Goal: Task Accomplishment & Management: Use online tool/utility

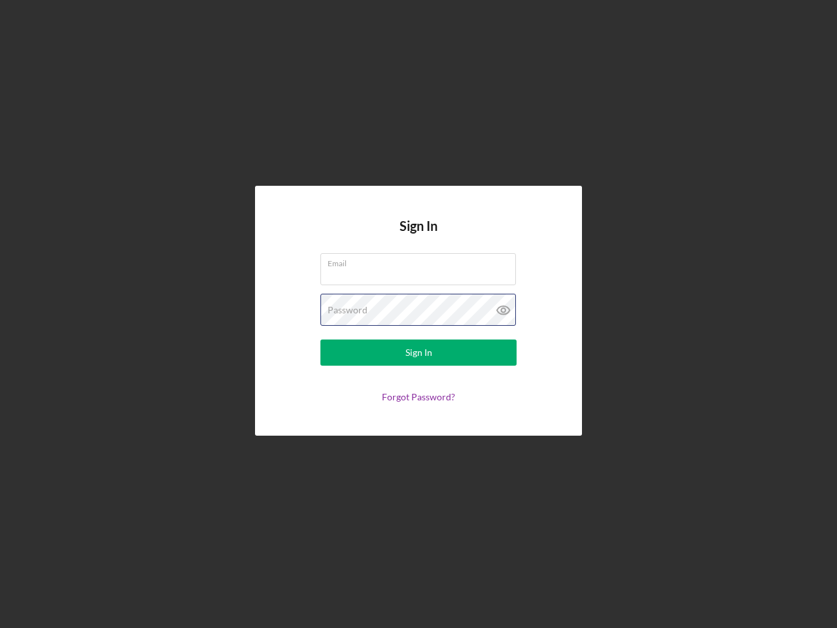
click at [418, 314] on div "Password" at bounding box center [418, 310] width 196 height 33
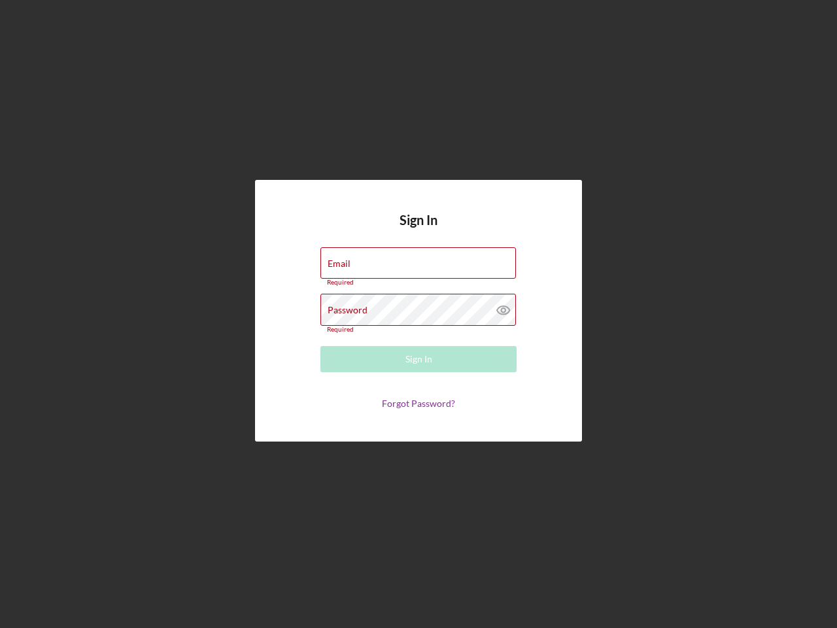
click at [503, 310] on icon at bounding box center [503, 310] width 33 height 33
